Goal: Obtain resource: Download file/media

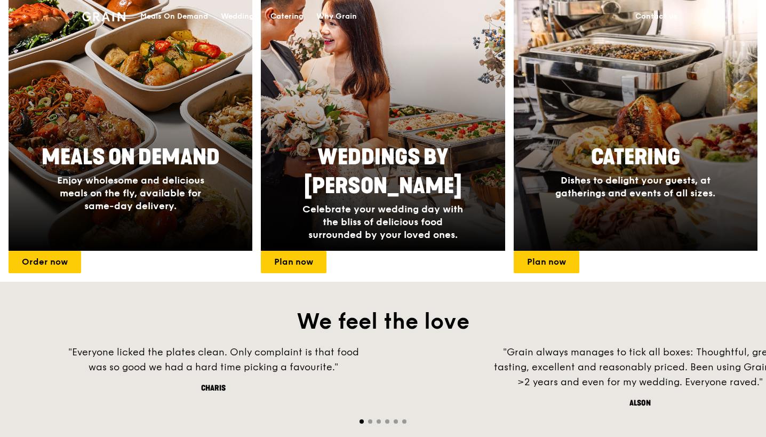
scroll to position [444, 0]
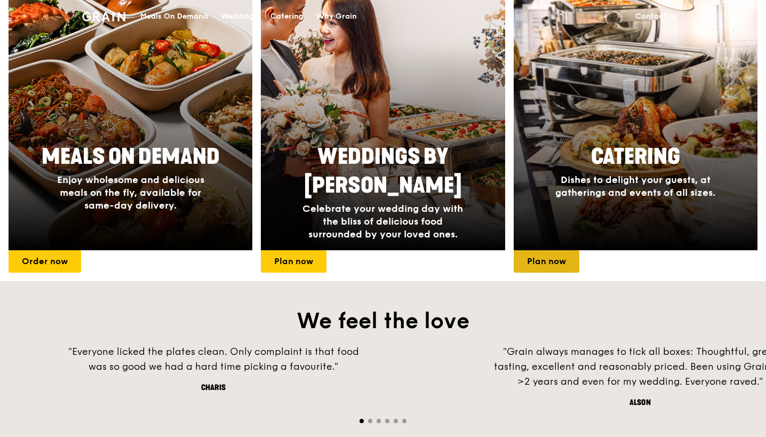
click at [551, 265] on link "Plan now" at bounding box center [547, 261] width 66 height 22
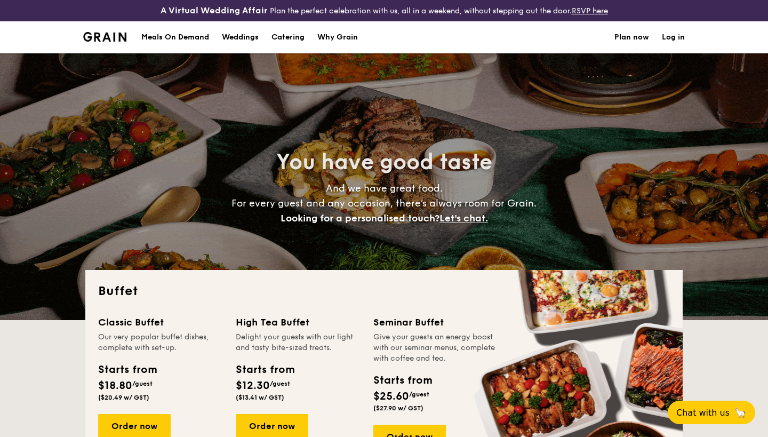
select select
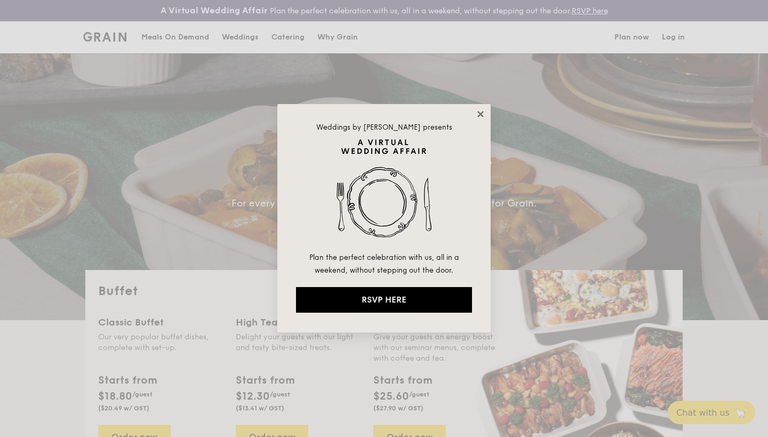
click at [481, 115] on icon at bounding box center [480, 114] width 6 height 6
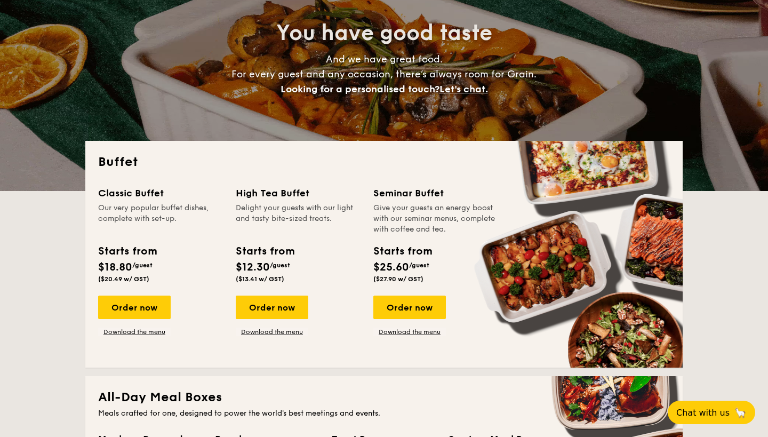
scroll to position [124, 0]
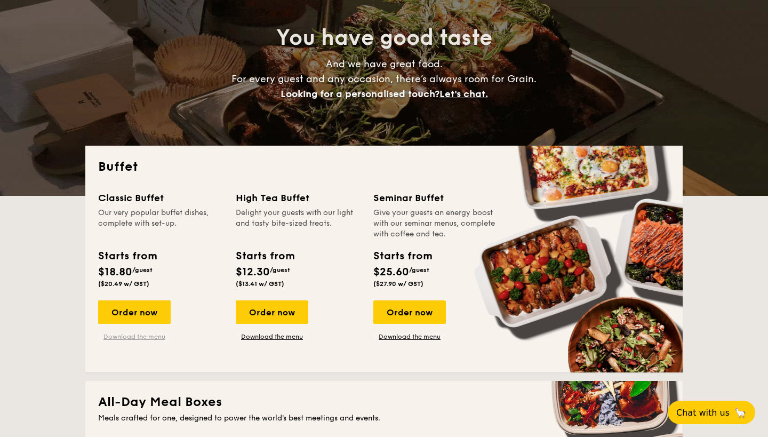
click at [147, 339] on link "Download the menu" at bounding box center [134, 336] width 73 height 9
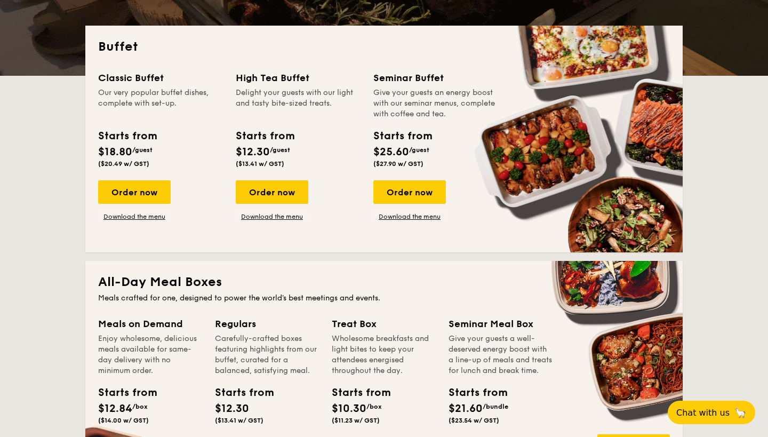
scroll to position [245, 0]
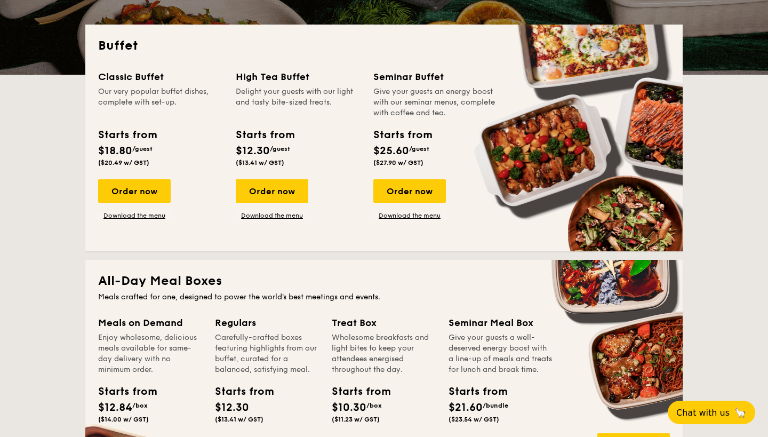
click at [428, 99] on div "Give your guests an energy boost with our seminar menus, complete with coffee a…" at bounding box center [435, 102] width 125 height 32
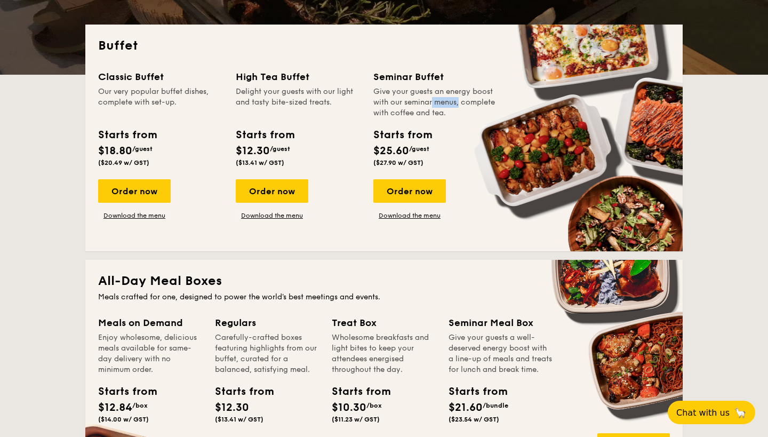
click at [428, 99] on div "Give your guests an energy boost with our seminar menus, complete with coffee a…" at bounding box center [435, 102] width 125 height 32
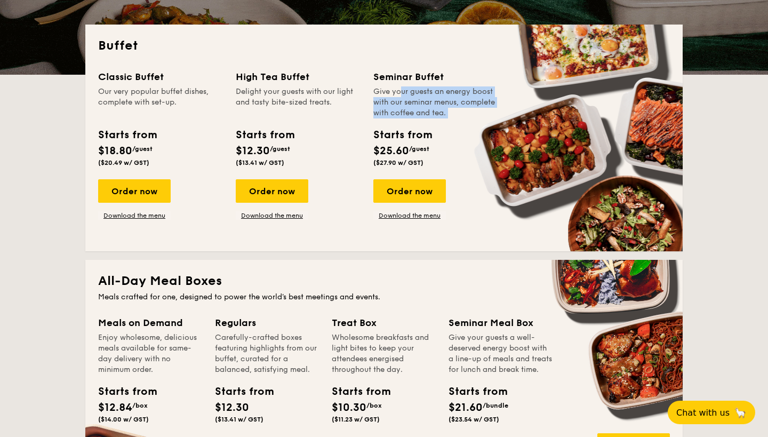
click at [428, 99] on div "Give your guests an energy boost with our seminar menus, complete with coffee a…" at bounding box center [435, 102] width 125 height 32
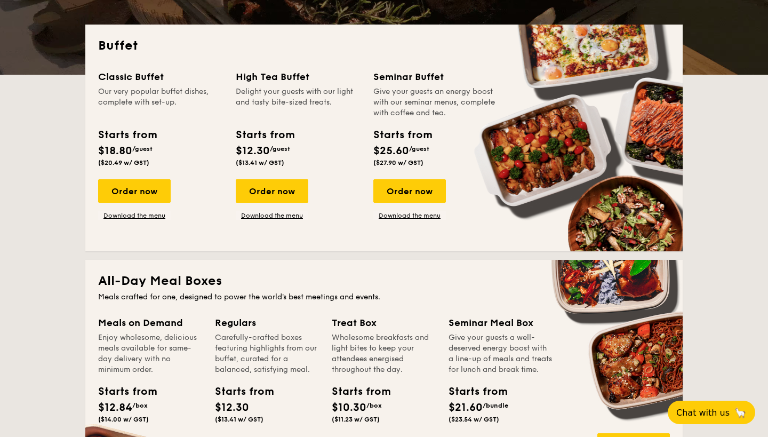
click at [441, 134] on div "Starts from $25.60 /guest ($27.90 w/ GST)" at bounding box center [435, 149] width 133 height 44
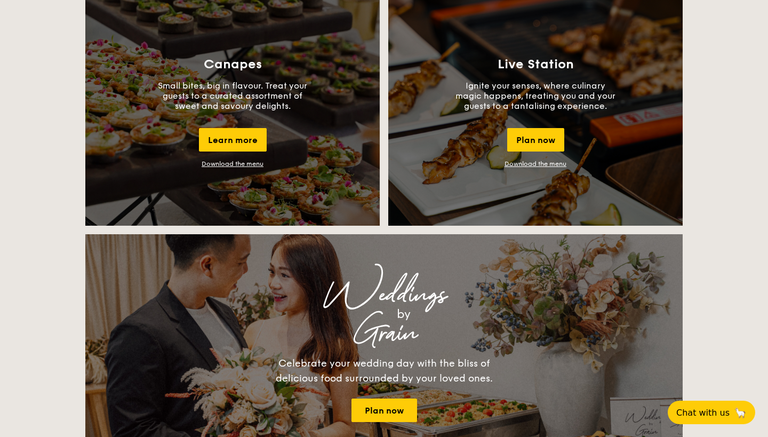
scroll to position [993, 0]
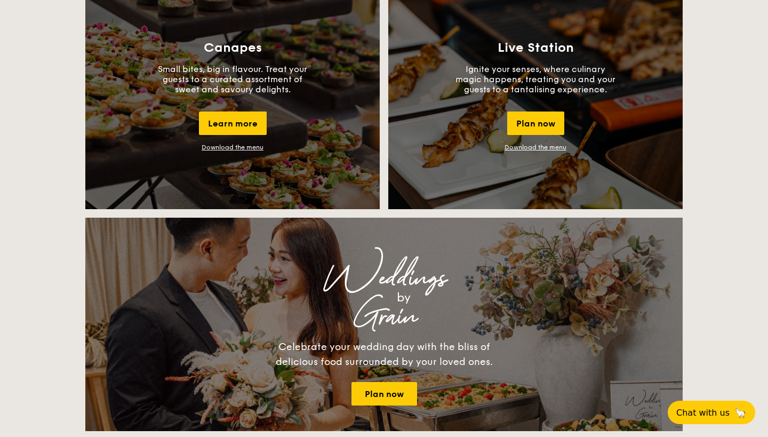
click at [551, 147] on link "Download the menu" at bounding box center [536, 146] width 62 height 7
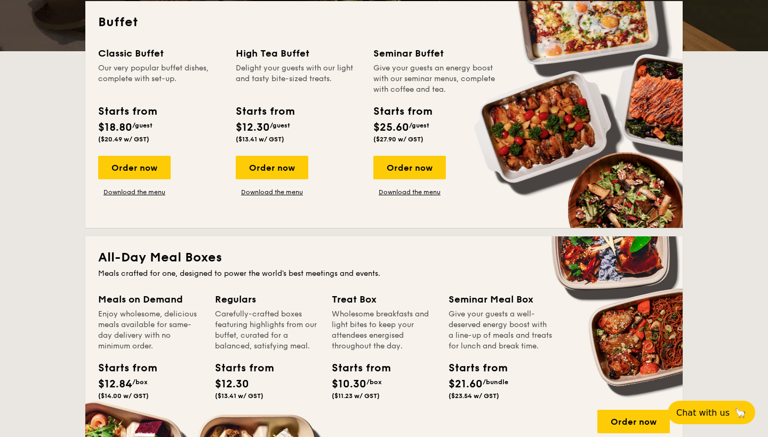
scroll to position [267, 0]
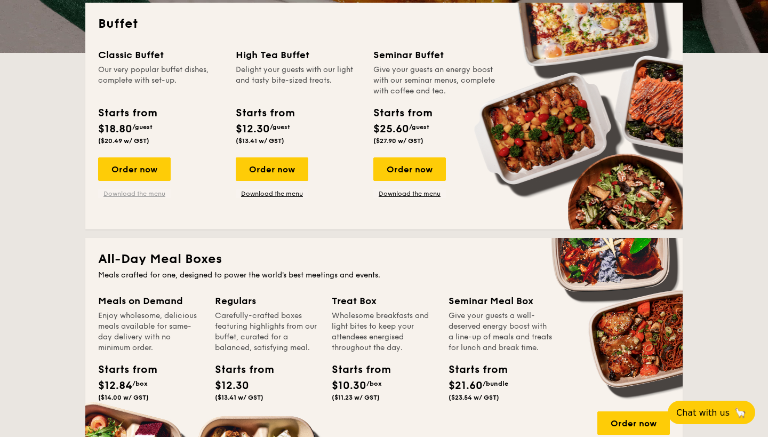
click at [135, 191] on link "Download the menu" at bounding box center [134, 193] width 73 height 9
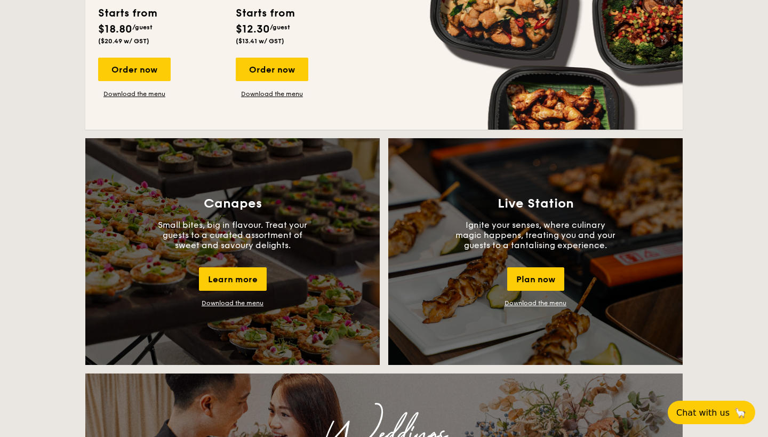
scroll to position [848, 0]
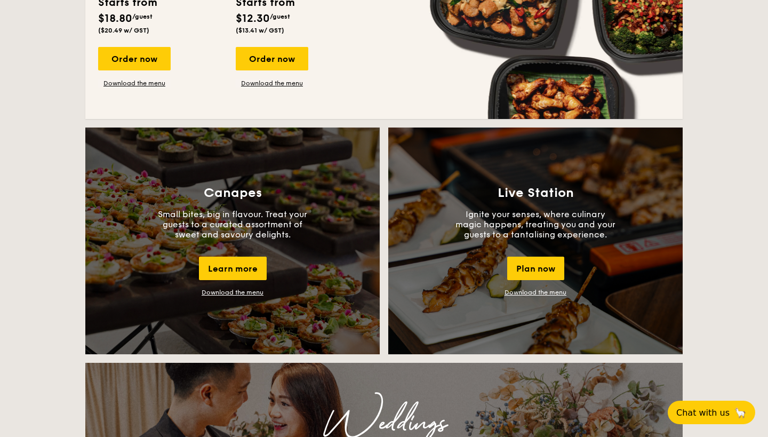
click at [533, 293] on link "Download the menu" at bounding box center [536, 292] width 62 height 7
